Goal: Task Accomplishment & Management: Manage account settings

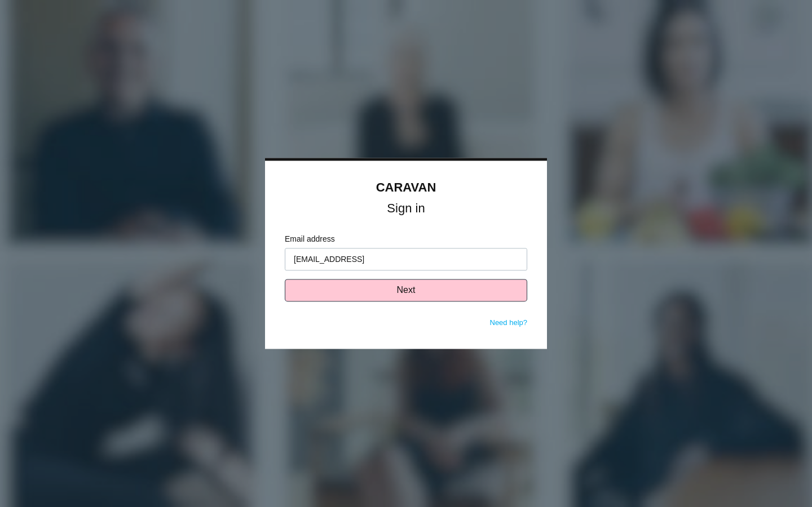
type input "[EMAIL_ADDRESS][DOMAIN_NAME]"
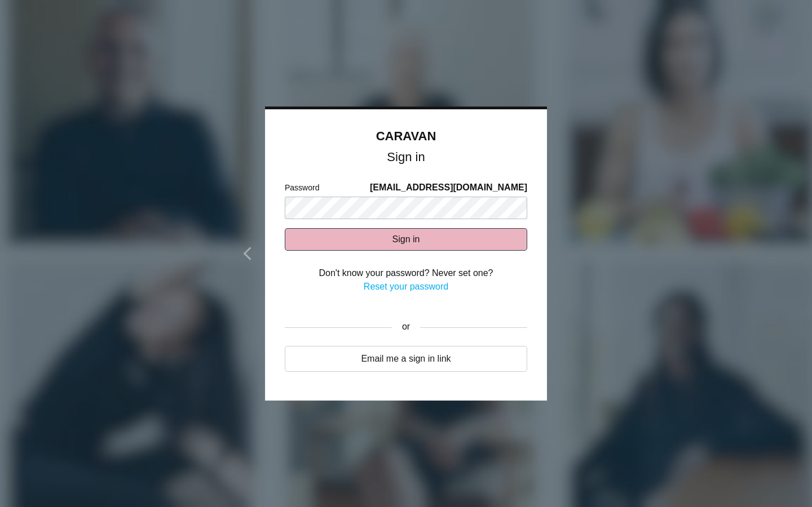
click at [486, 237] on button "Sign in" at bounding box center [406, 239] width 242 height 23
